Goal: Task Accomplishment & Management: Manage account settings

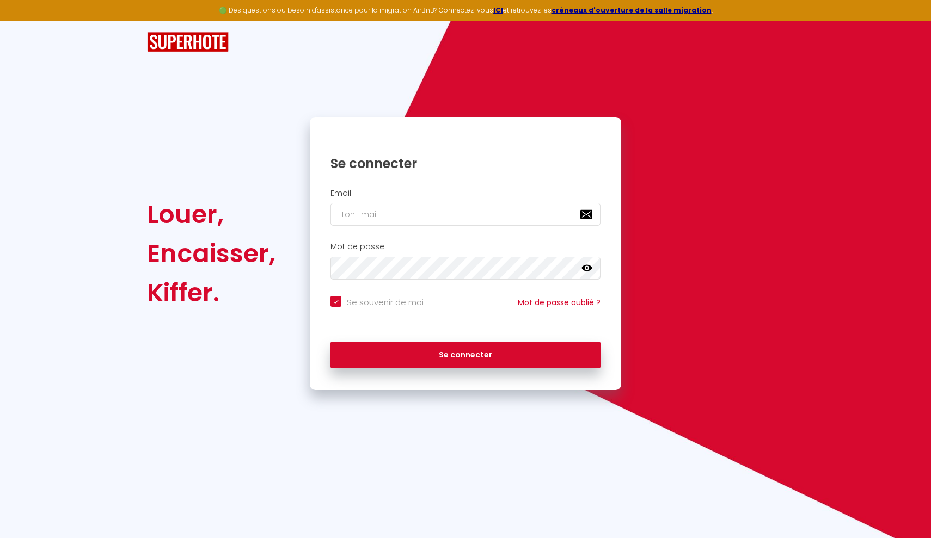
click at [537, 216] on input "email" at bounding box center [465, 214] width 270 height 23
type input "[EMAIL_ADDRESS][DOMAIN_NAME]"
click at [465, 353] on button "Se connecter" at bounding box center [465, 355] width 270 height 27
checkbox input "true"
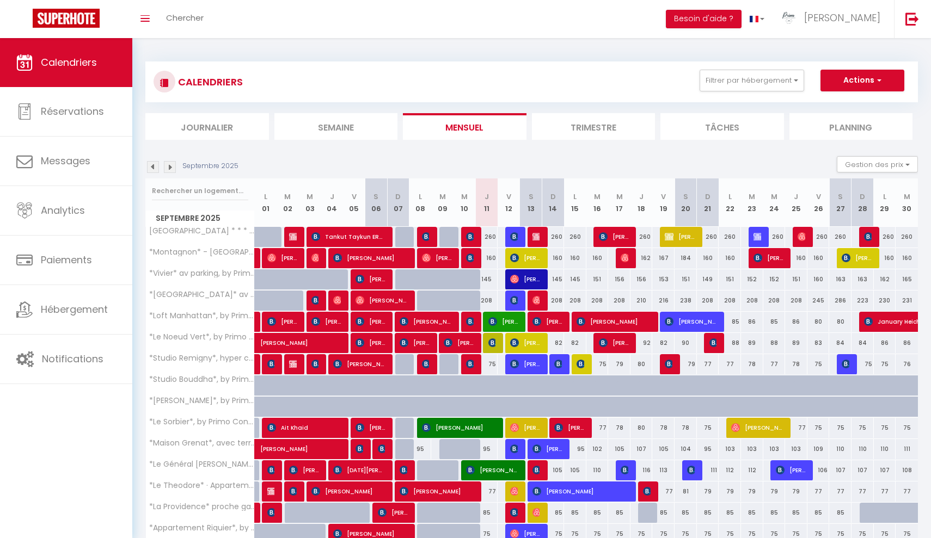
click at [746, 95] on div "CALENDRIERS Filtrer par hébergement Nevers centre ville [GEOGRAPHIC_DATA] * * *…" at bounding box center [531, 82] width 772 height 41
click at [746, 93] on div "CALENDRIERS Filtrer par hébergement Nevers centre ville [GEOGRAPHIC_DATA] * * *…" at bounding box center [532, 82] width 756 height 24
click at [744, 80] on button "Filtrer par hébergement" at bounding box center [751, 81] width 105 height 22
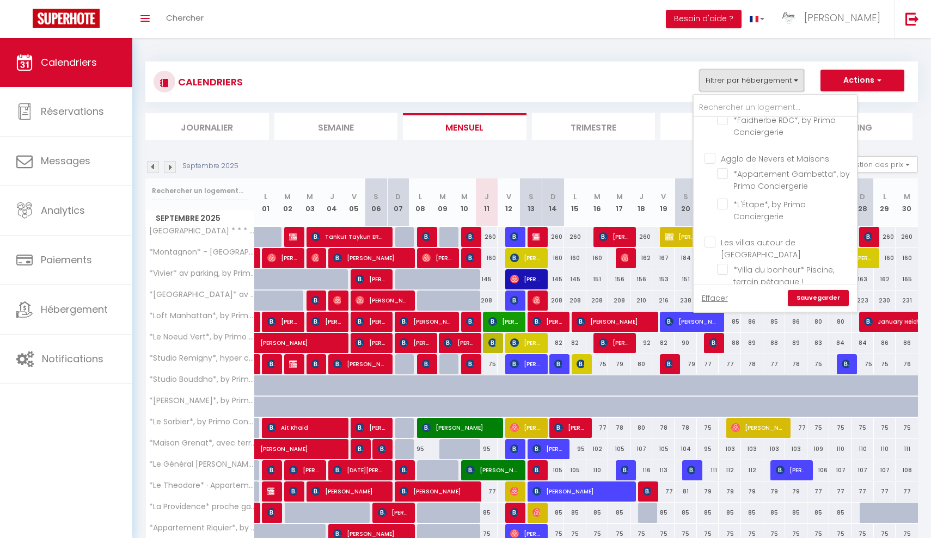
scroll to position [1279, 0]
click at [727, 263] on input "*Villa du bonheur* Piscine, terrain pétanque !" at bounding box center [785, 268] width 136 height 11
checkbox input "true"
checkbox input "false"
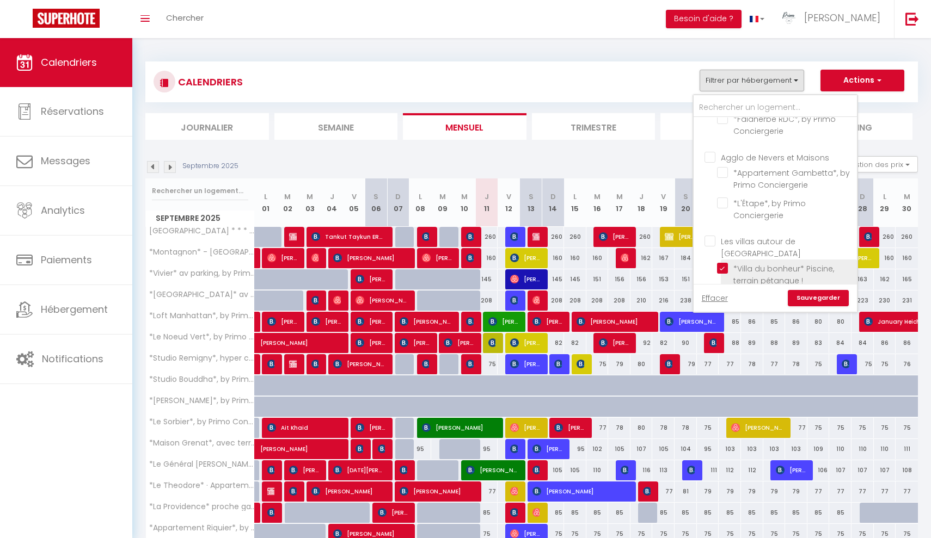
checkbox input "false"
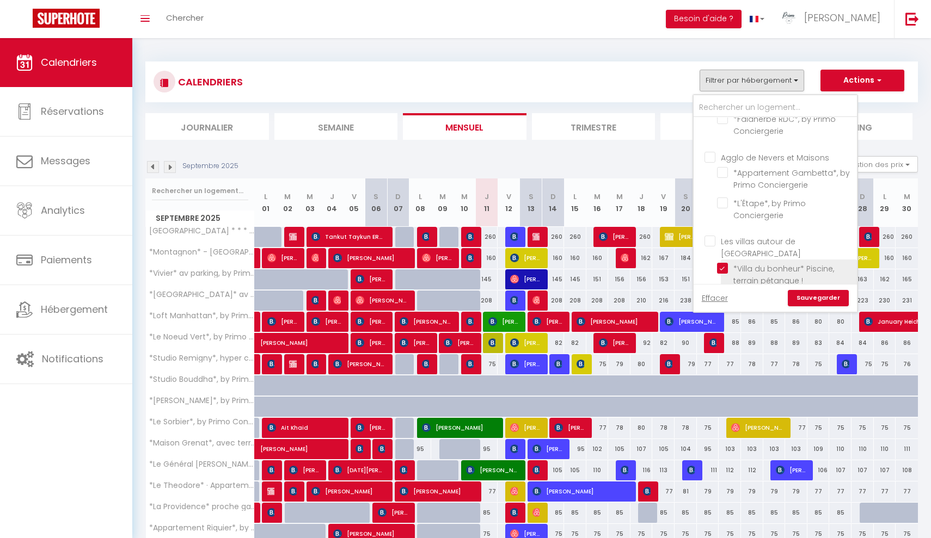
checkbox input "false"
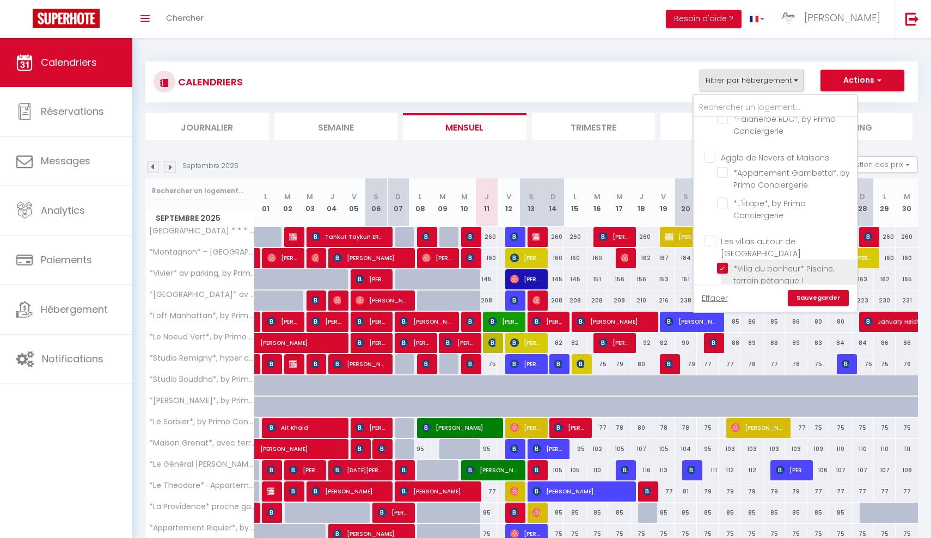
checkbox input "false"
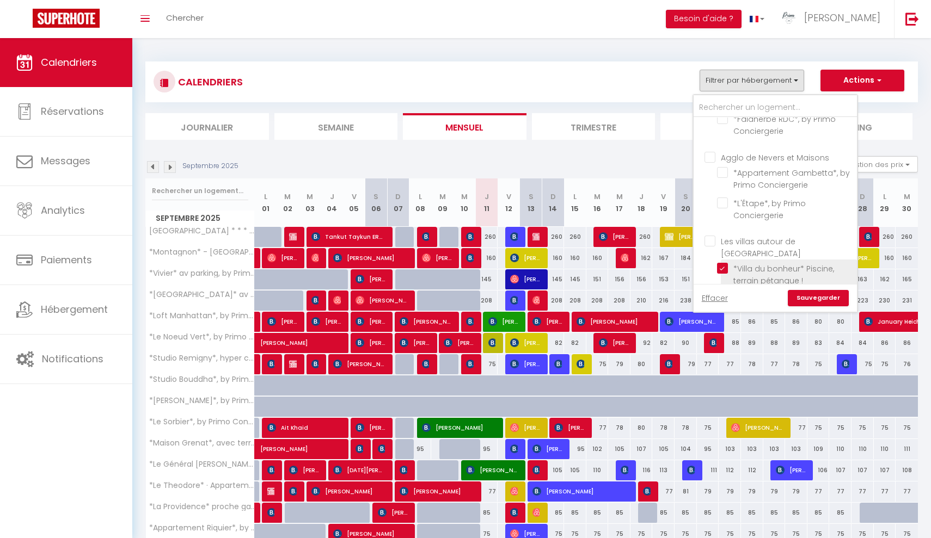
checkbox input "false"
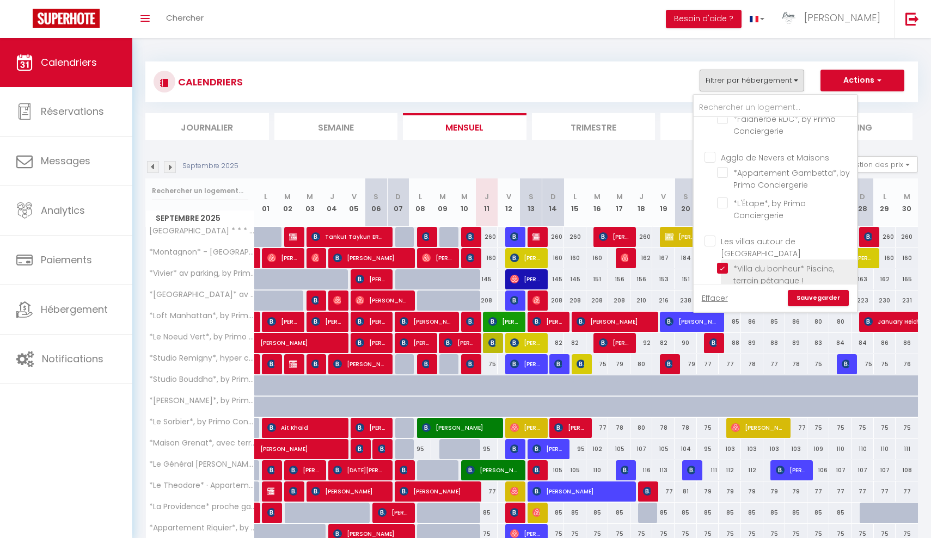
checkbox input "false"
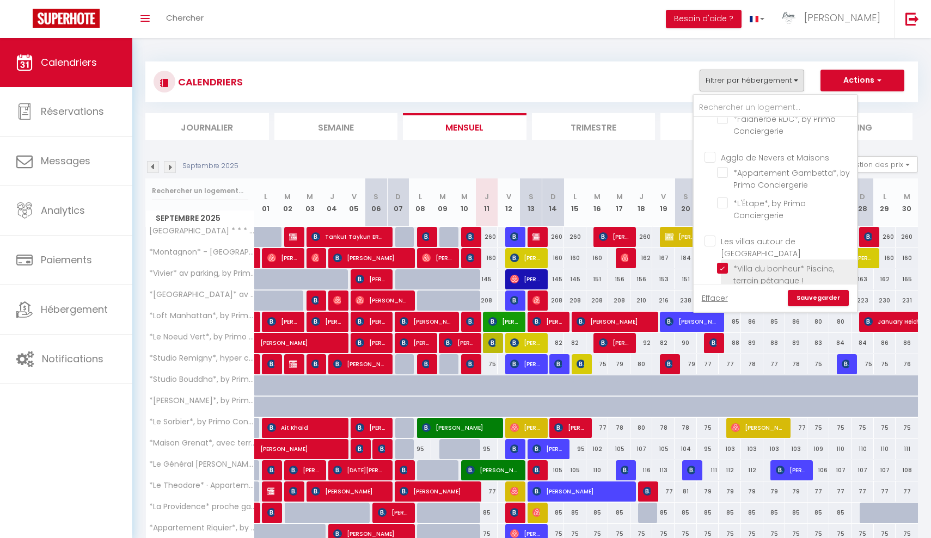
checkbox input "false"
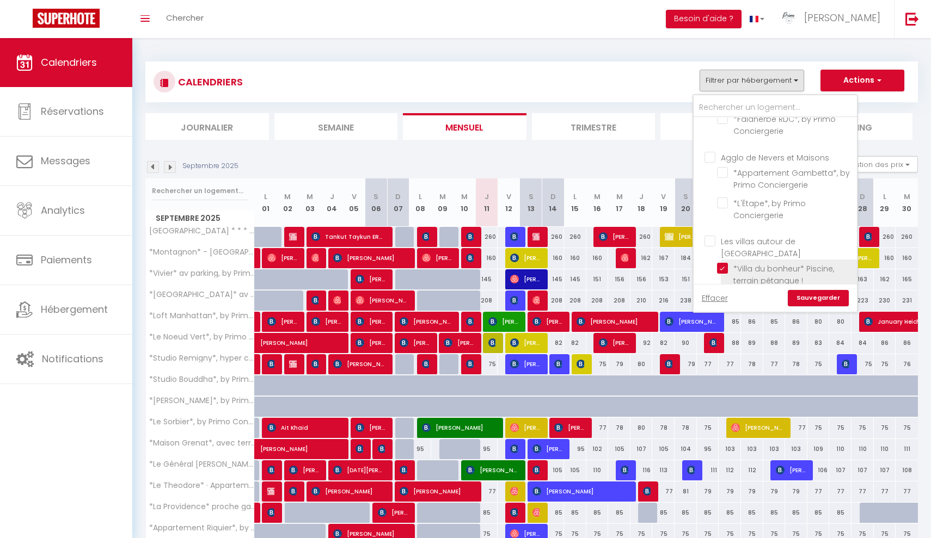
checkbox input "false"
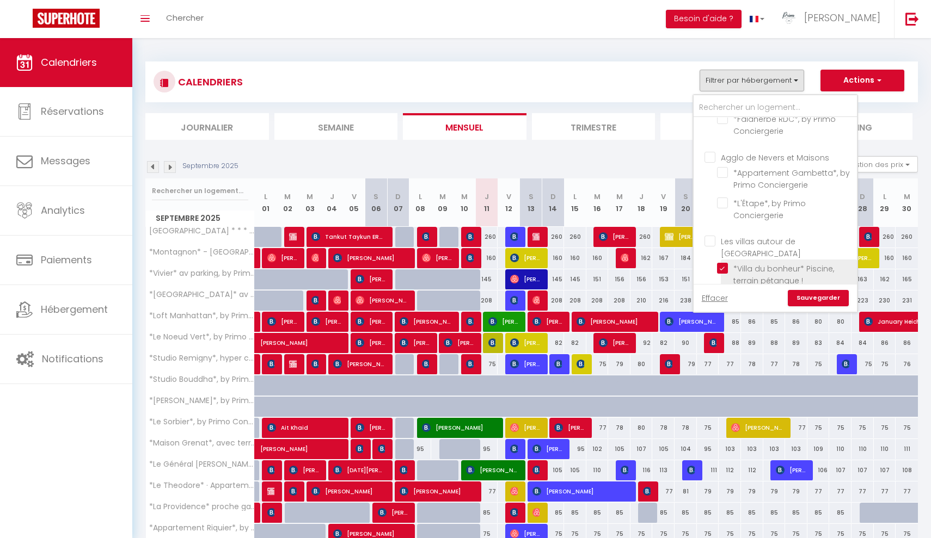
checkbox input "false"
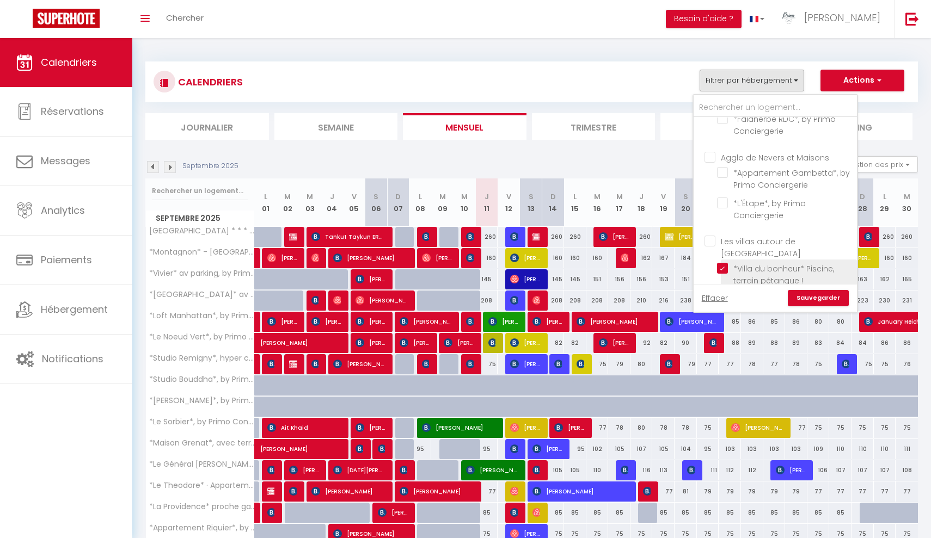
checkbox input "false"
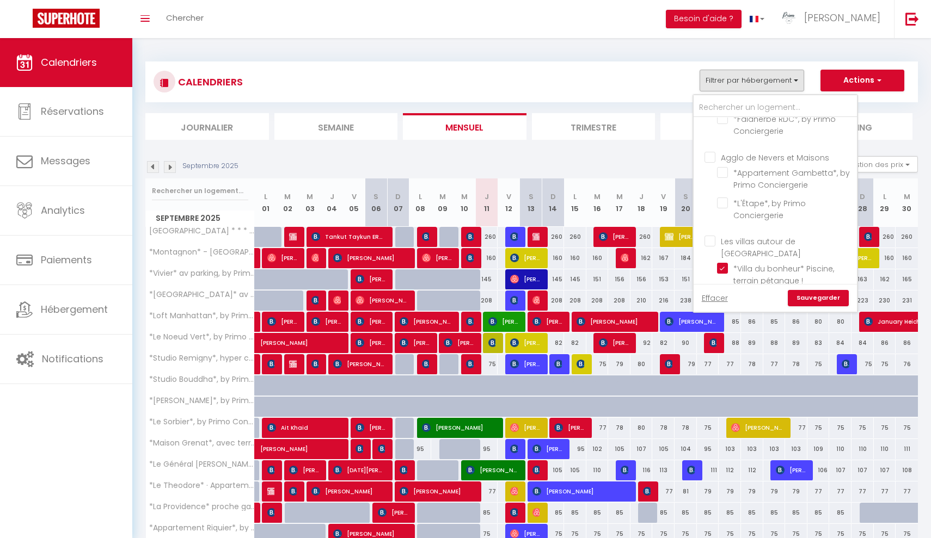
click at [816, 296] on link "Sauvegarder" at bounding box center [818, 298] width 61 height 16
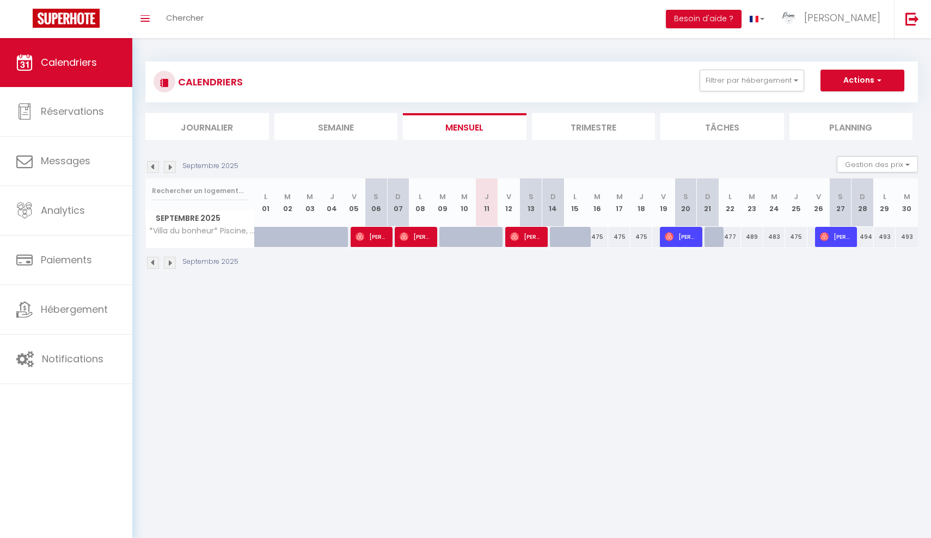
click at [523, 238] on span "[PERSON_NAME]" at bounding box center [525, 236] width 30 height 21
select select "OK"
select select "1"
select select "0"
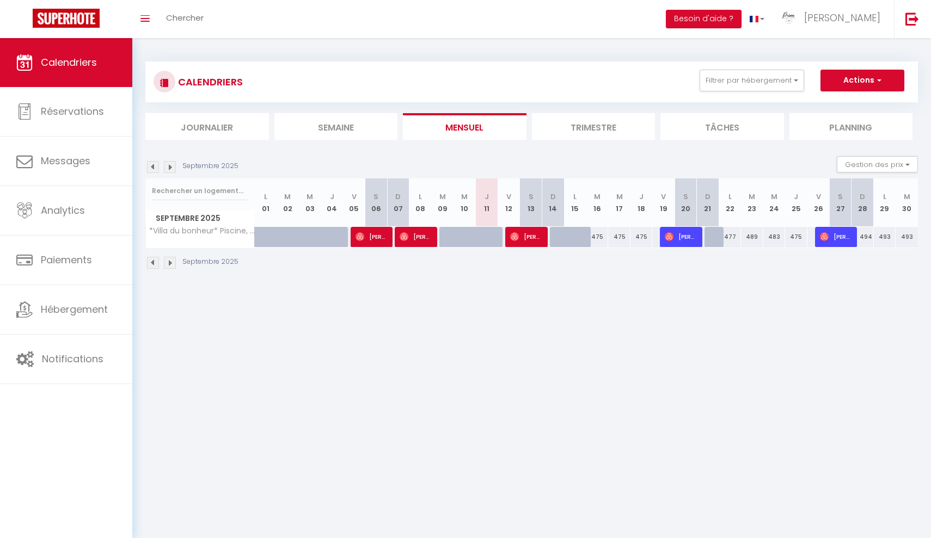
select select "1"
select select
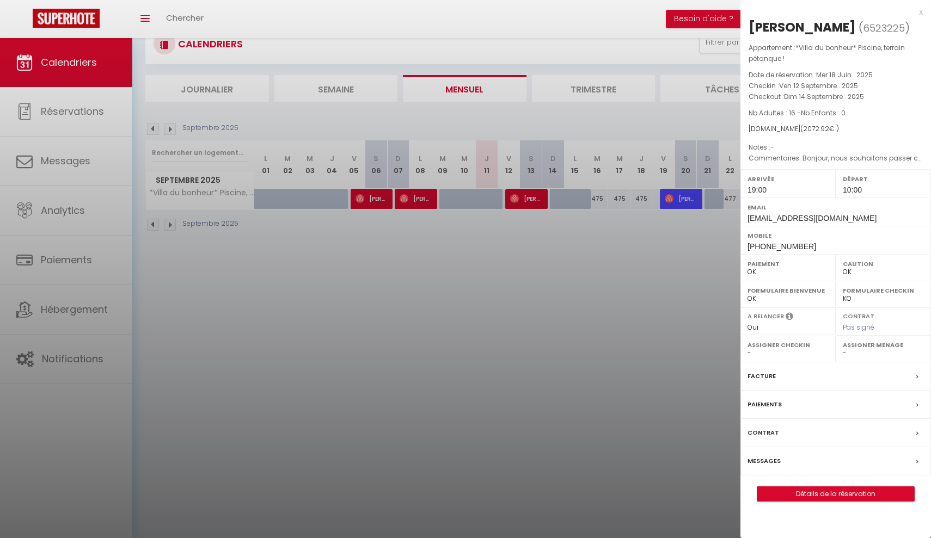
scroll to position [38, 0]
click at [692, 317] on div at bounding box center [465, 269] width 931 height 538
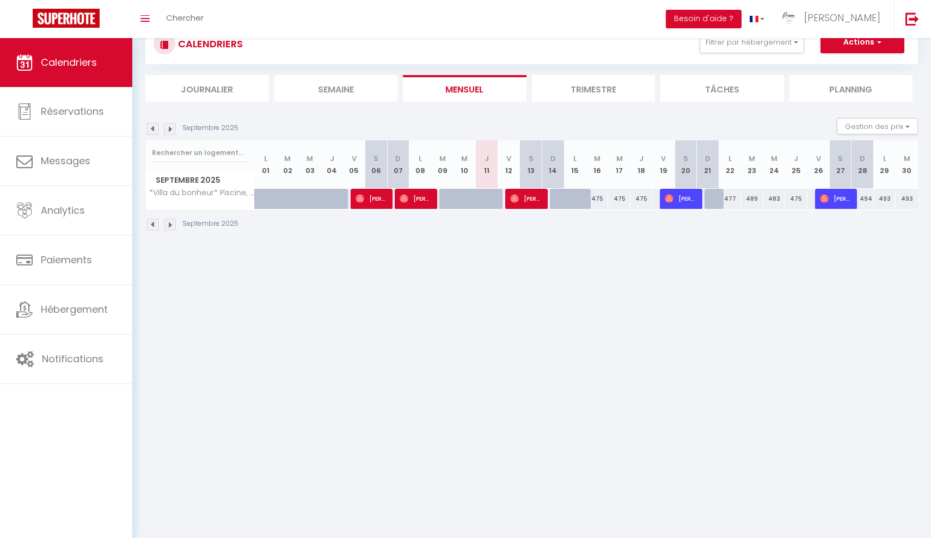
click at [741, 38] on li "Besoin d'aide ?" at bounding box center [704, 19] width 76 height 38
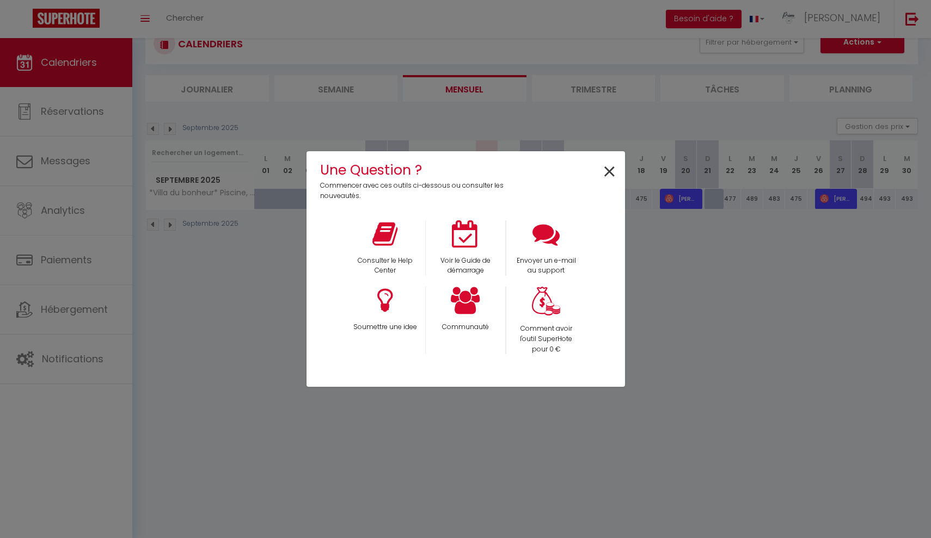
click at [604, 177] on span "×" at bounding box center [609, 172] width 15 height 34
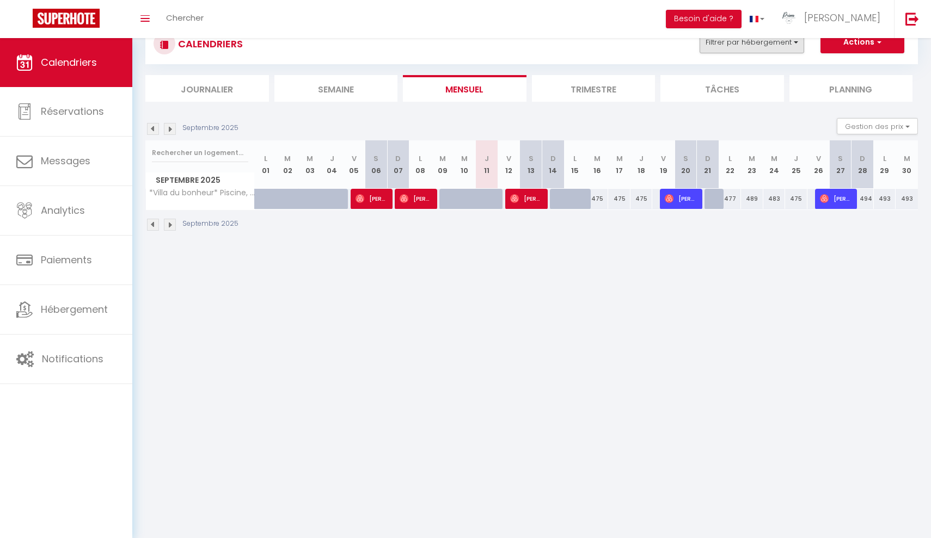
click at [745, 42] on button "Filtrer par hébergement" at bounding box center [751, 43] width 105 height 22
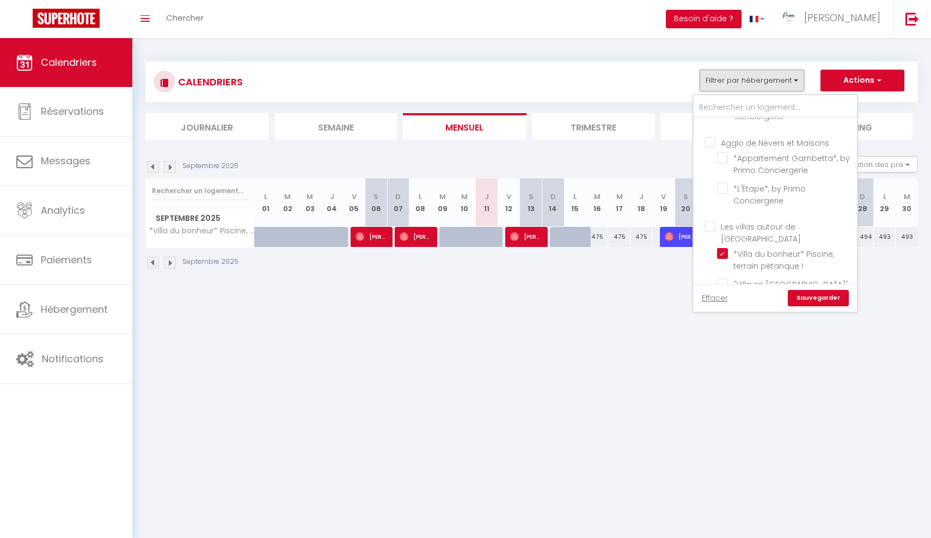
scroll to position [1291, 0]
click at [778, 332] on input "Casa de l'[PERSON_NAME] de l'Olivier av [PERSON_NAME] by Primoconciergerie" at bounding box center [785, 337] width 136 height 11
checkbox input "true"
checkbox input "false"
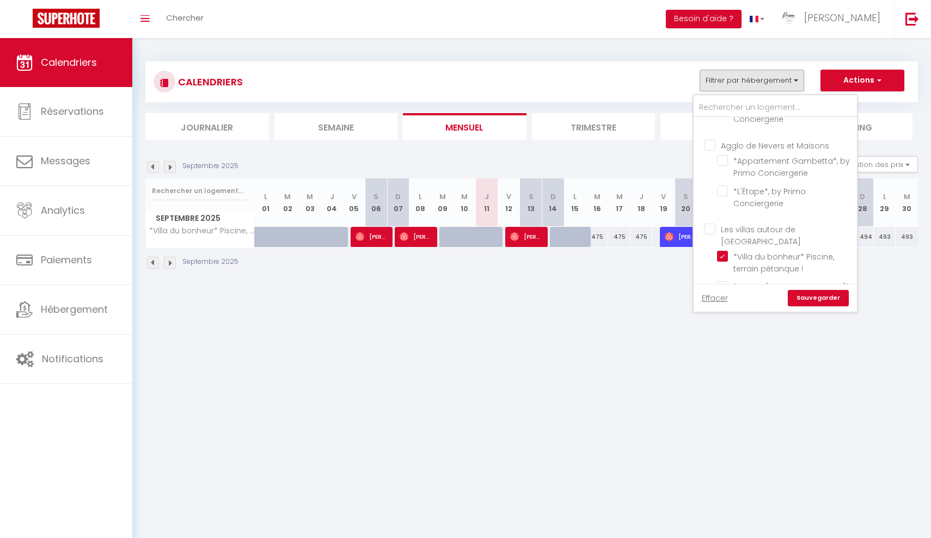
checkbox input "false"
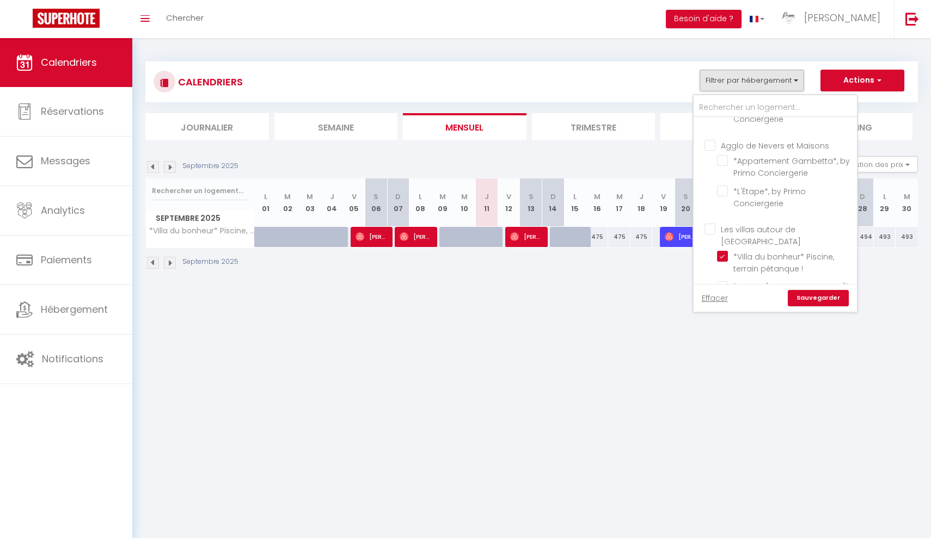
checkbox input "false"
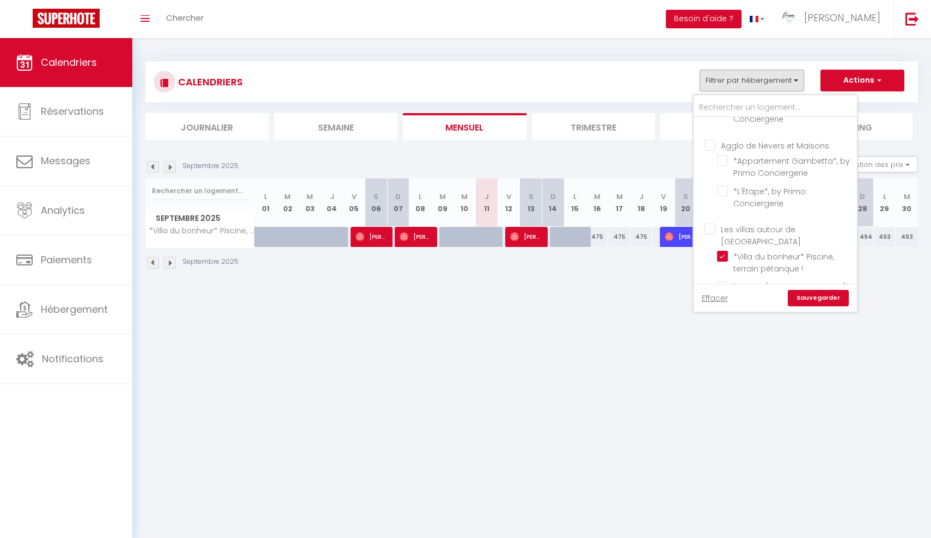
checkbox input "false"
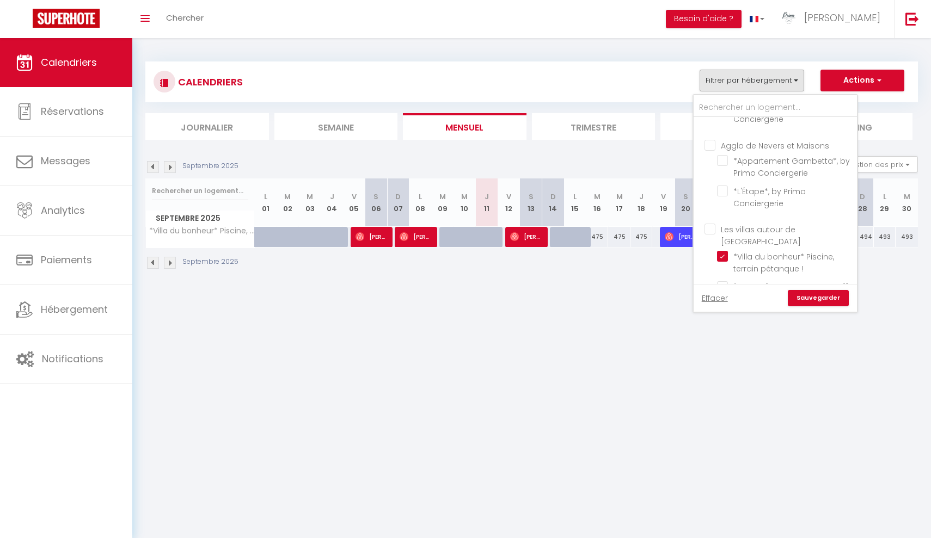
checkbox input "false"
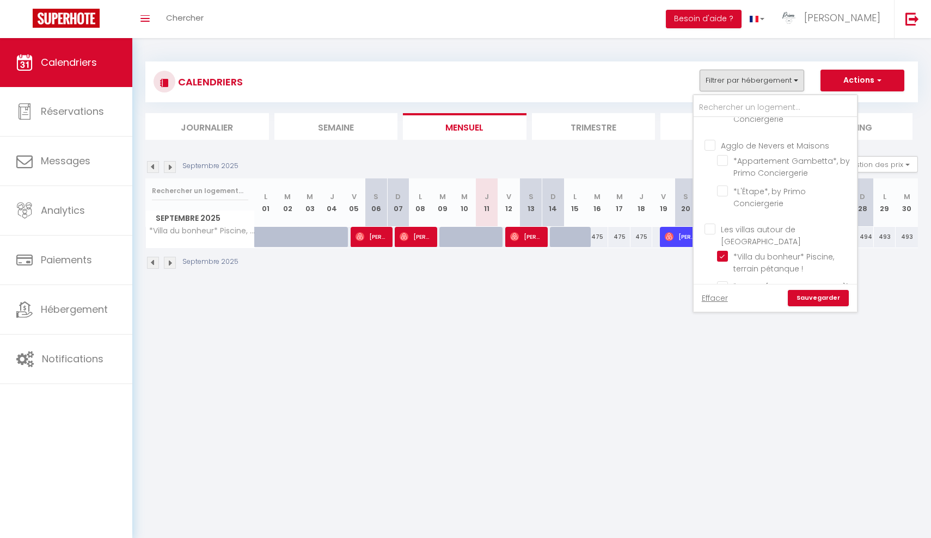
checkbox input "false"
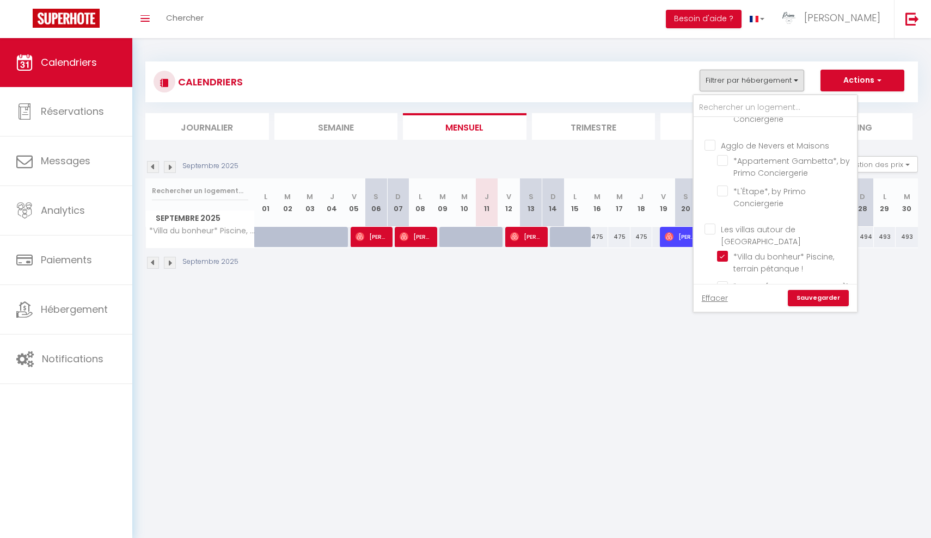
checkbox input "false"
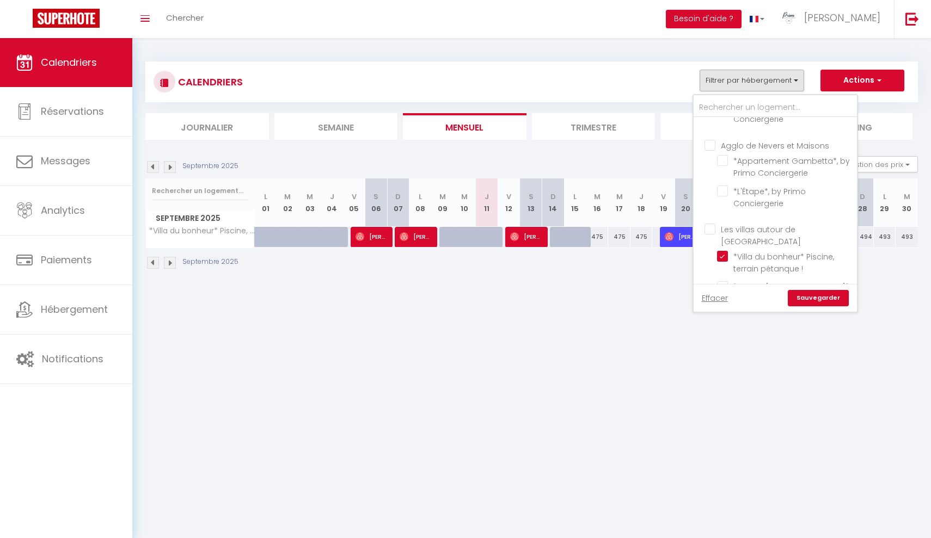
checkbox input "false"
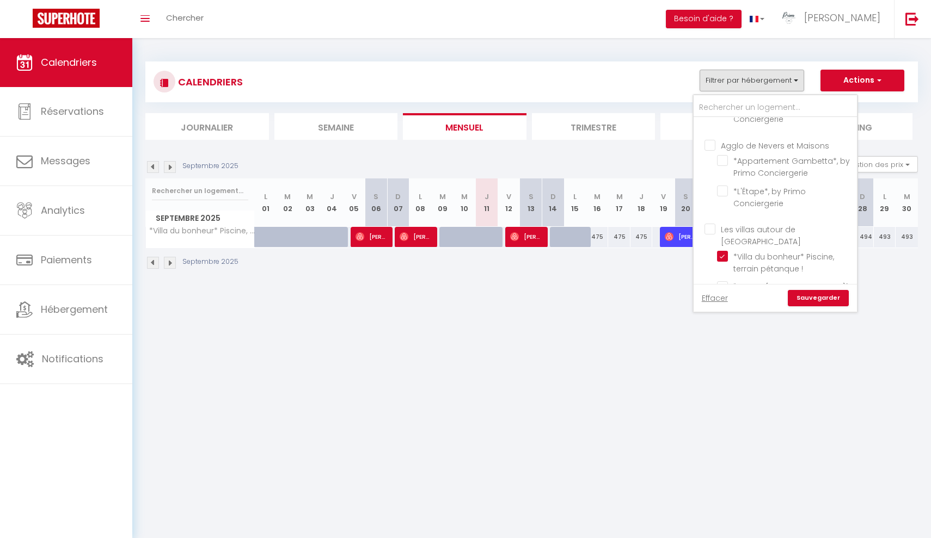
checkbox input "false"
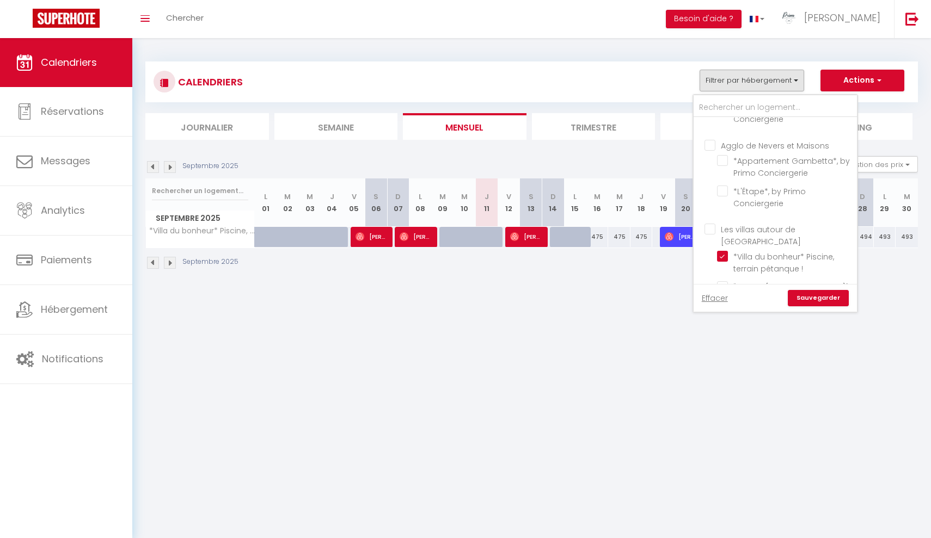
checkbox input "false"
click at [819, 297] on link "Sauvegarder" at bounding box center [818, 298] width 61 height 16
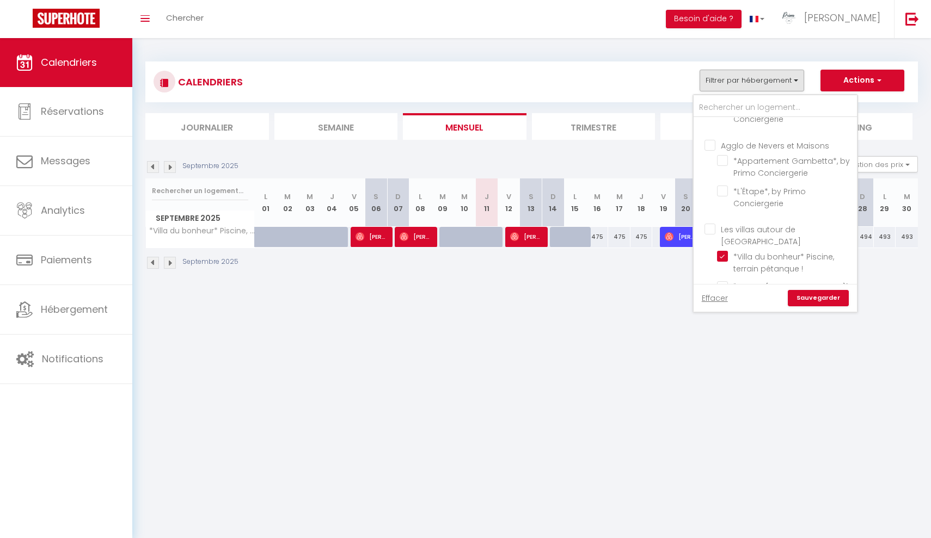
select select "0"
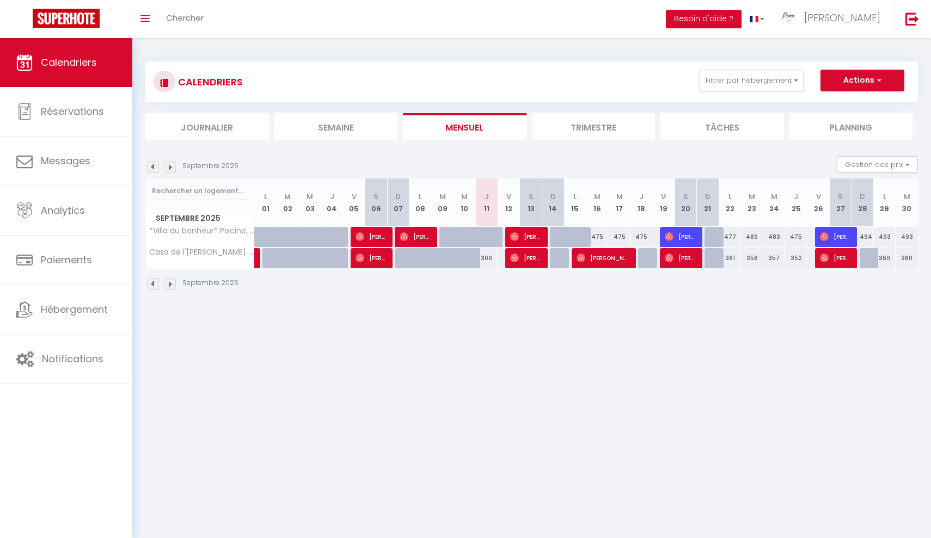
click at [513, 259] on img at bounding box center [514, 258] width 9 height 9
select select "7592"
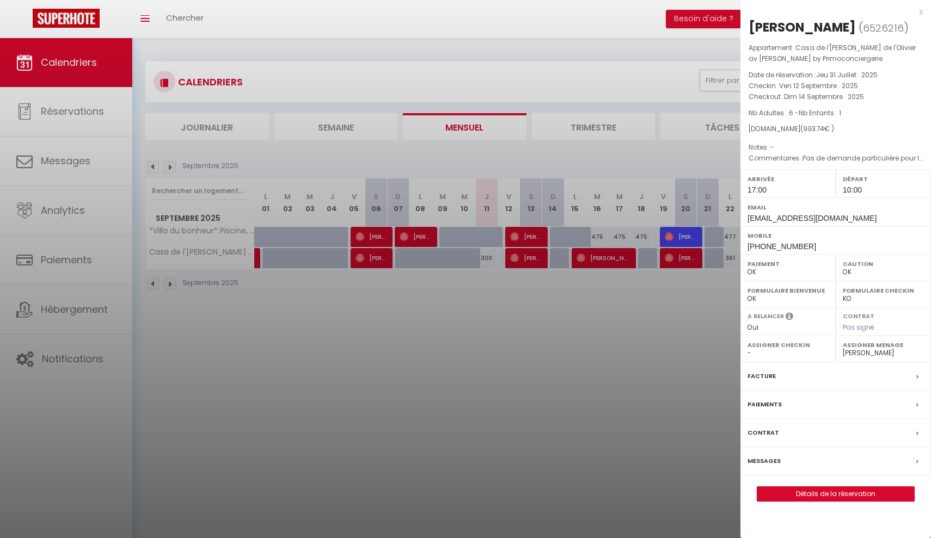
click at [525, 324] on div at bounding box center [465, 269] width 931 height 538
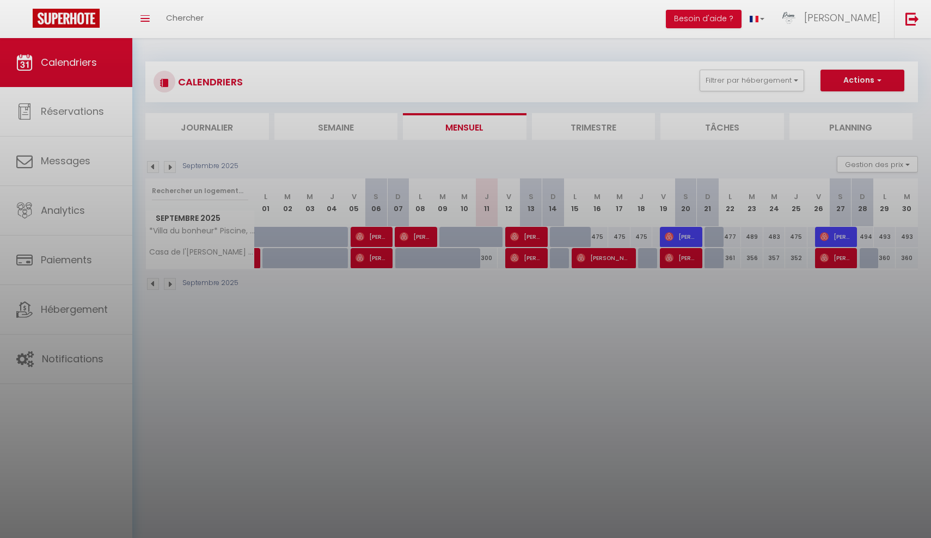
select select
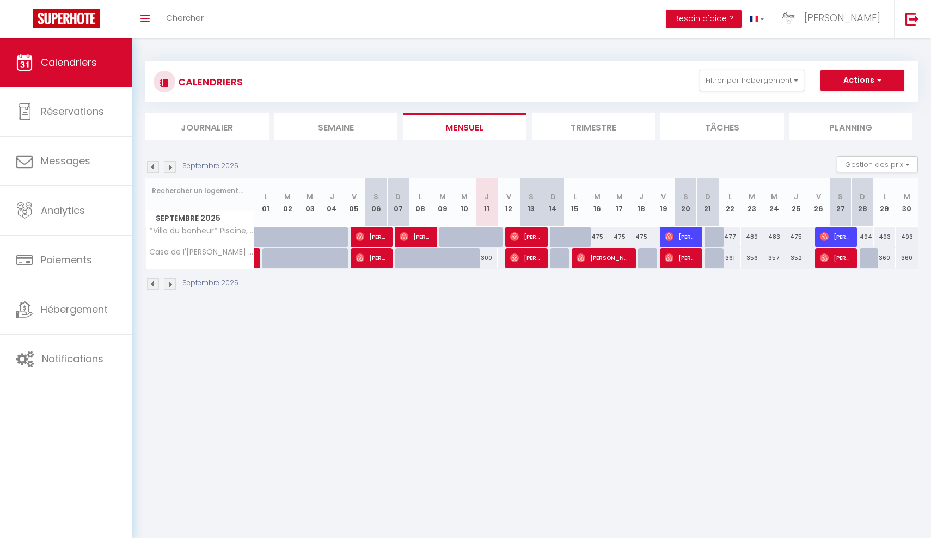
click at [486, 262] on div "300" at bounding box center [487, 258] width 22 height 20
type input "300"
select select "1"
type input "Jeu 11 Septembre 2025"
type input "Ven 12 Septembre 2025"
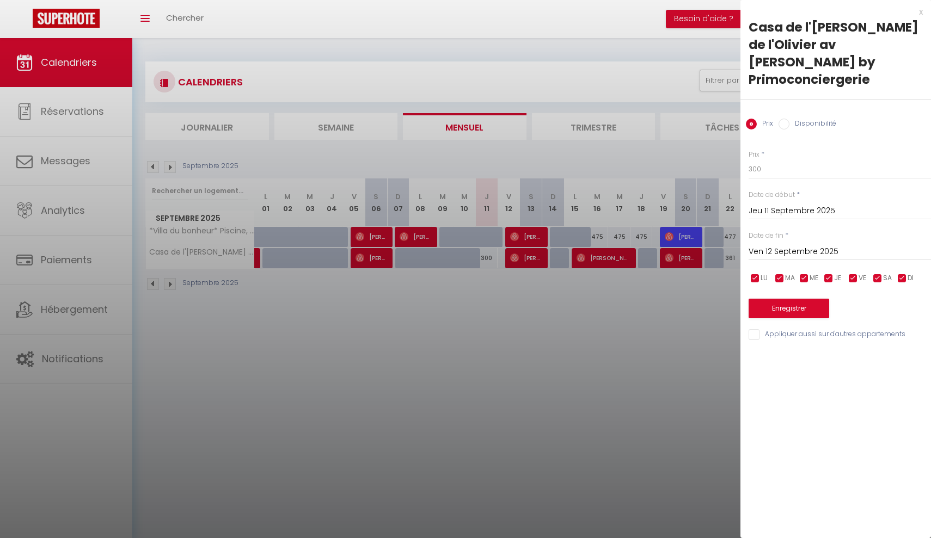
click at [781, 119] on input "Disponibilité" at bounding box center [783, 124] width 11 height 11
radio input "true"
radio input "false"
select select "0"
click at [807, 300] on button "Enregistrer" at bounding box center [788, 310] width 81 height 20
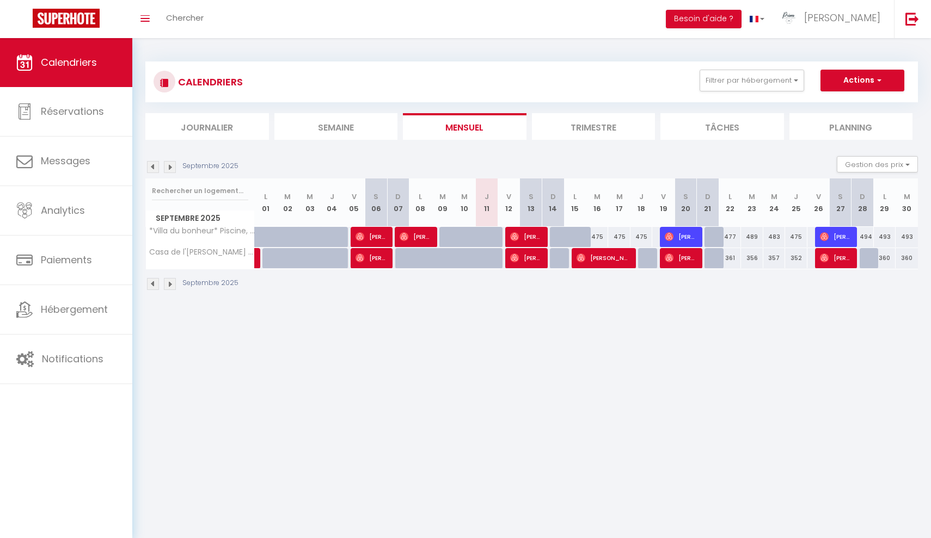
click at [321, 3] on div "Toggle menubar Chercher BUTTON Besoin d'aide ? Mathieu Paramètres Équipe" at bounding box center [501, 19] width 844 height 38
